Goal: Task Accomplishment & Management: Manage account settings

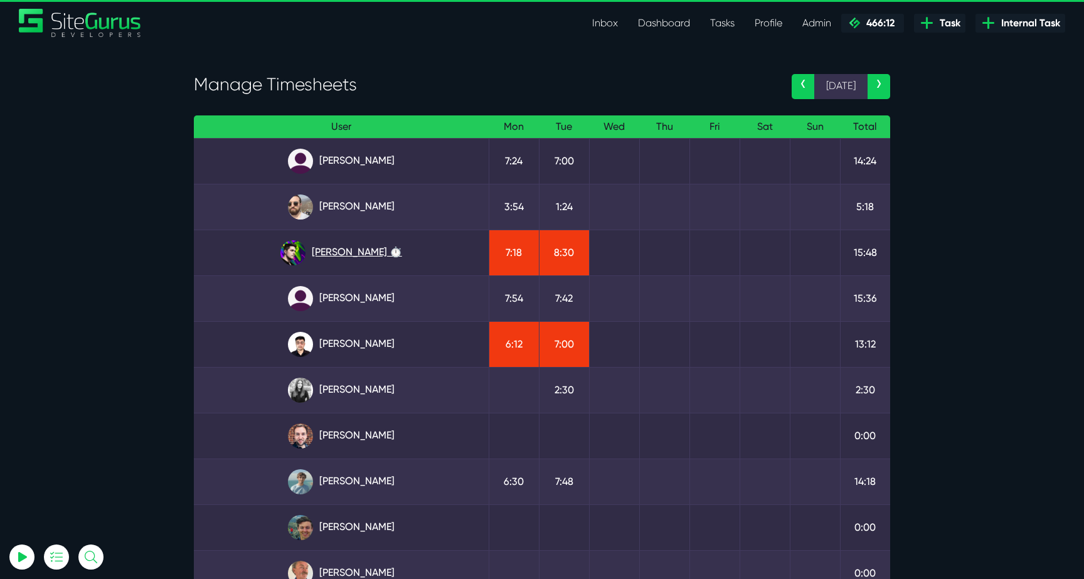
select select "0"
click at [379, 255] on link "Josh Carter ⏱️" at bounding box center [341, 252] width 275 height 25
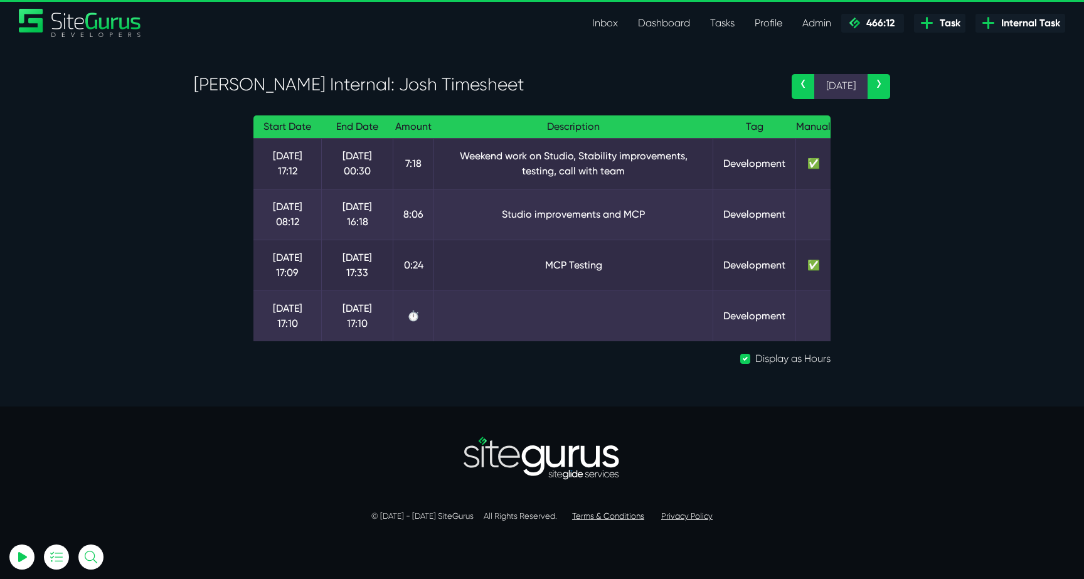
select select "0"
drag, startPoint x: 489, startPoint y: 208, endPoint x: 690, endPoint y: 208, distance: 201.3
click at [690, 208] on td "Studio improvements and MCP" at bounding box center [573, 214] width 279 height 51
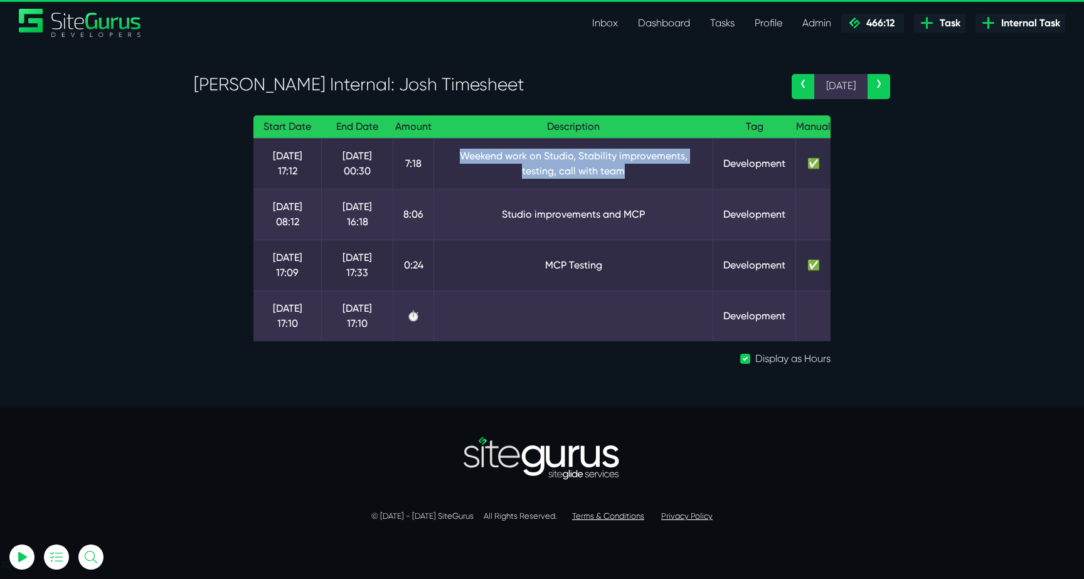
drag, startPoint x: 428, startPoint y: 151, endPoint x: 668, endPoint y: 177, distance: 241.6
click at [668, 177] on td "Weekend work on Studio, Stability improvements, testing, call with team" at bounding box center [573, 163] width 279 height 51
click at [670, 179] on td "Weekend work on Studio, Stability improvements, testing, call with team" at bounding box center [573, 163] width 279 height 51
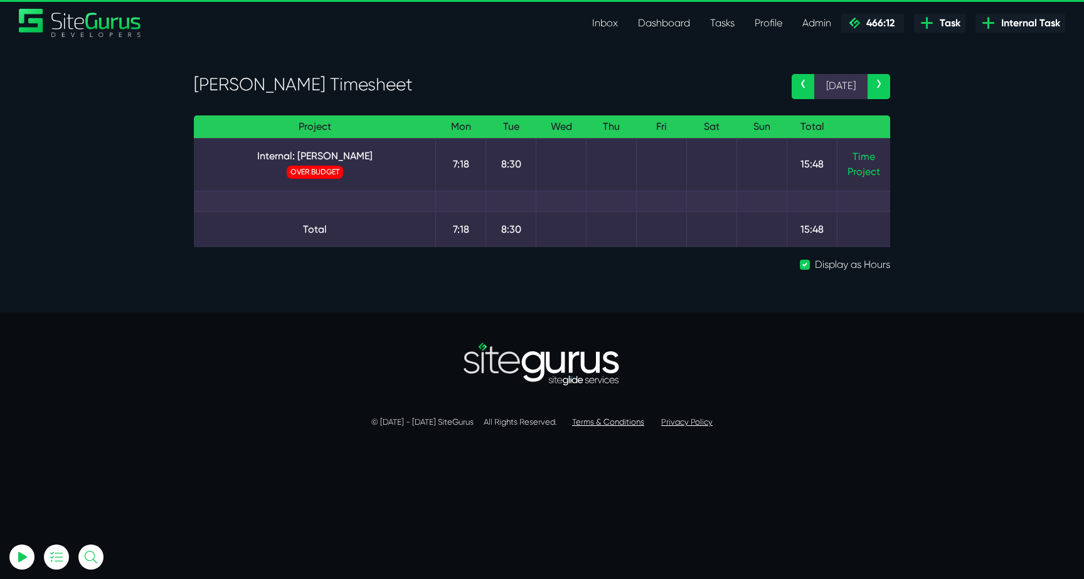
select select "0"
click at [334, 167] on span "OVER BUDGET" at bounding box center [315, 172] width 56 height 13
click at [334, 162] on link "Internal: [PERSON_NAME]" at bounding box center [314, 156] width 221 height 15
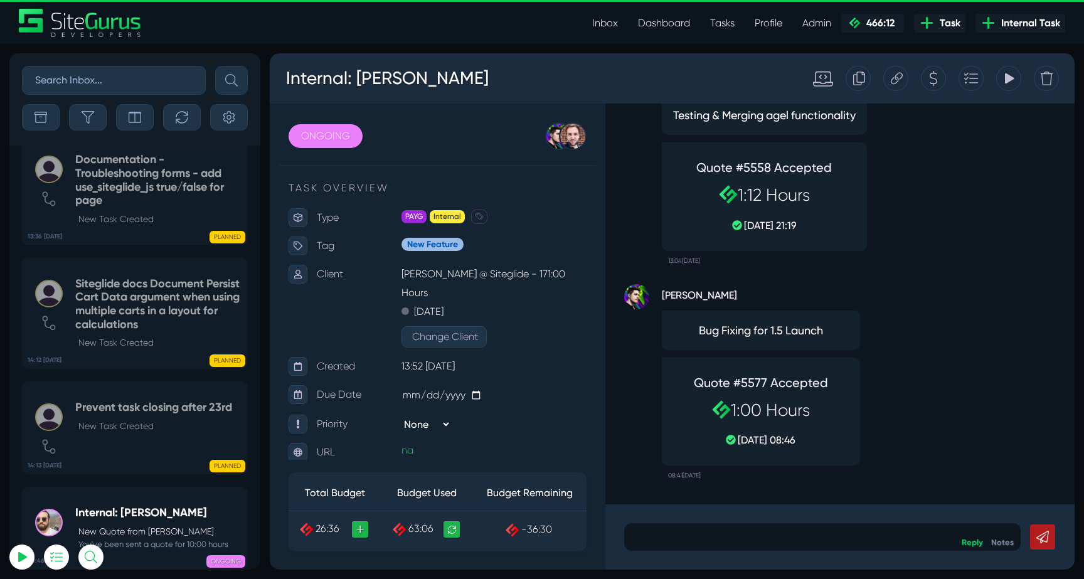
select select "0"
